Goal: Transaction & Acquisition: Purchase product/service

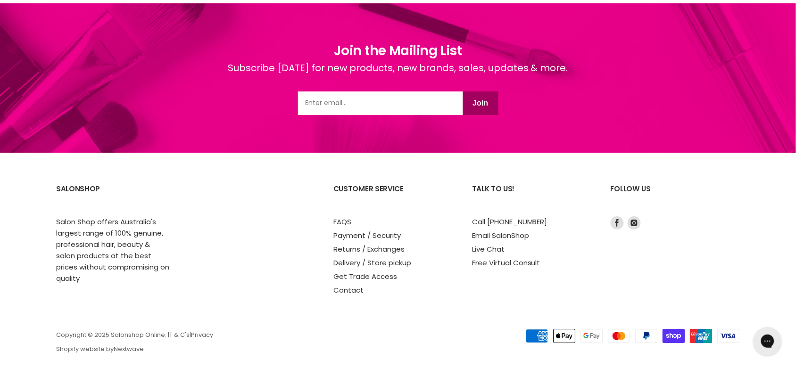
scroll to position [809, 0]
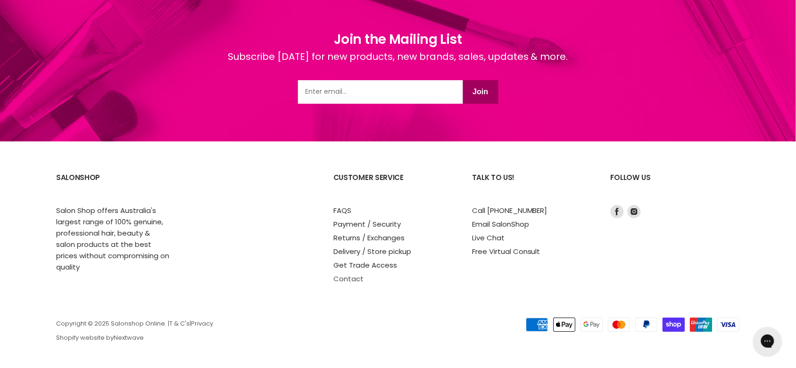
click at [350, 280] on link "Contact" at bounding box center [348, 279] width 30 height 10
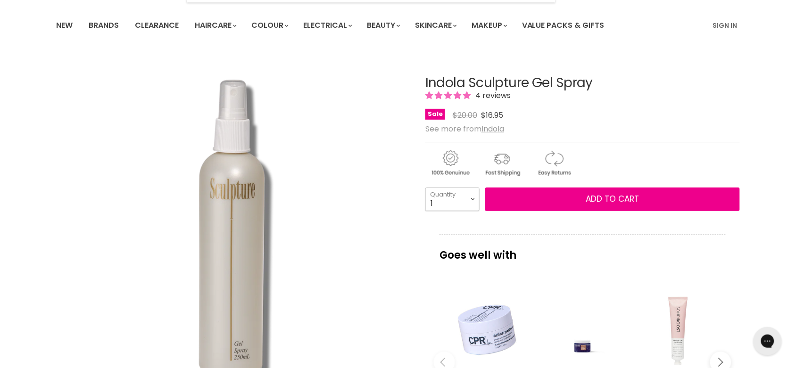
click at [472, 200] on select "1 2 3 4 5 6 7 8 9 10+" at bounding box center [452, 200] width 54 height 24
select select "2"
click at [425, 188] on select "1 2 3 4 5 6 7 8 9 10+" at bounding box center [452, 200] width 54 height 24
type input "2"
